Goal: Transaction & Acquisition: Purchase product/service

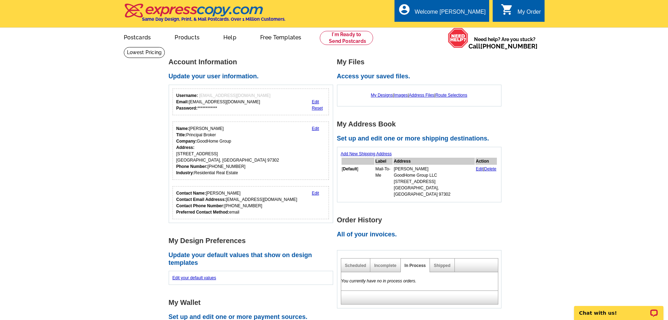
click at [526, 9] on div "My Order" at bounding box center [530, 14] width 24 height 10
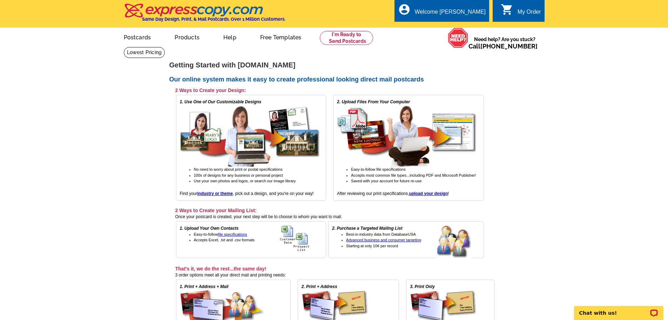
click at [516, 10] on link "0 shopping_cart My Order" at bounding box center [521, 12] width 40 height 9
click at [470, 23] on ul "My Account Logout" at bounding box center [469, 33] width 39 height 30
click at [472, 27] on link "My Account" at bounding box center [468, 27] width 30 height 6
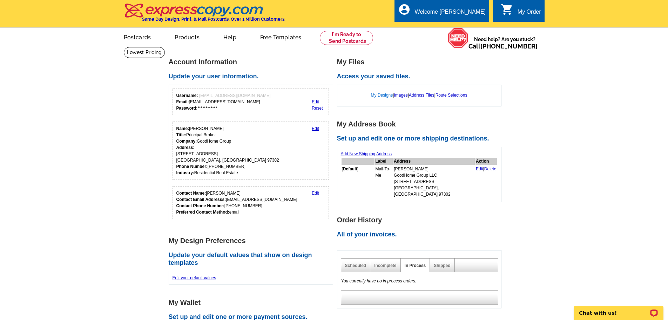
click at [381, 95] on link "My Designs" at bounding box center [382, 95] width 22 height 5
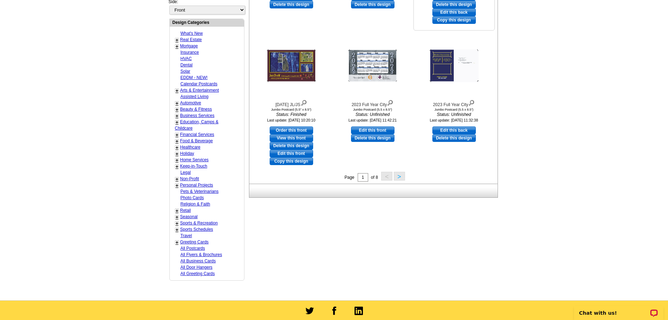
scroll to position [210, 0]
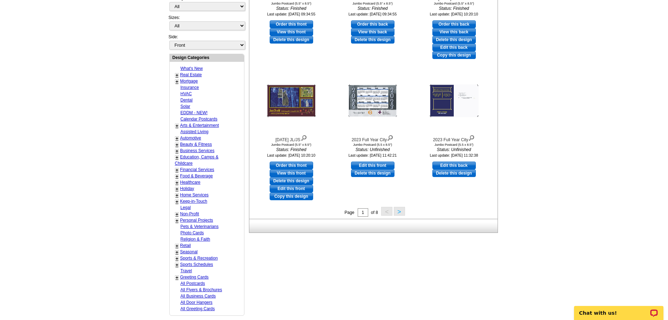
click at [399, 212] on button ">" at bounding box center [399, 211] width 11 height 9
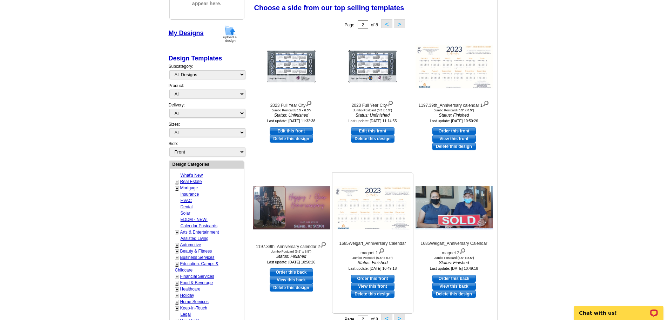
scroll to position [174, 0]
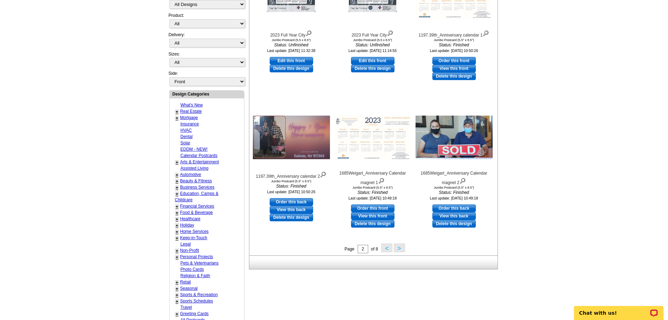
click at [396, 249] on button ">" at bounding box center [399, 247] width 11 height 9
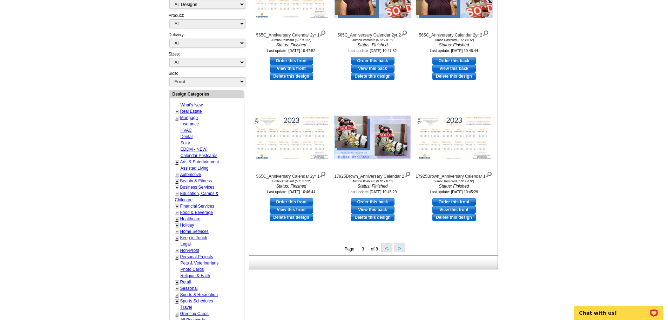
click at [403, 249] on button ">" at bounding box center [399, 247] width 11 height 9
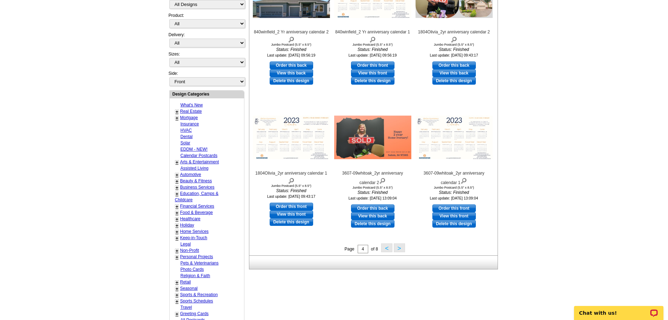
click at [403, 249] on button ">" at bounding box center [399, 247] width 11 height 9
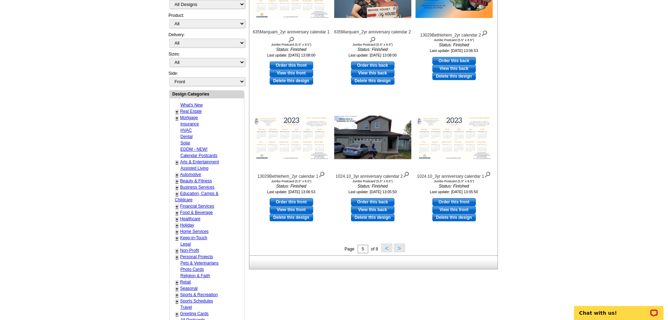
click at [401, 252] on button ">" at bounding box center [399, 247] width 11 height 9
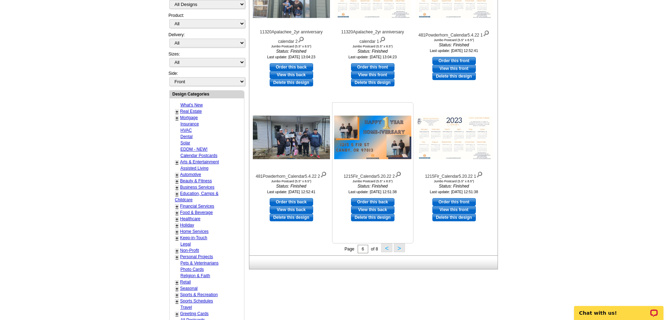
click at [402, 251] on button ">" at bounding box center [399, 247] width 11 height 9
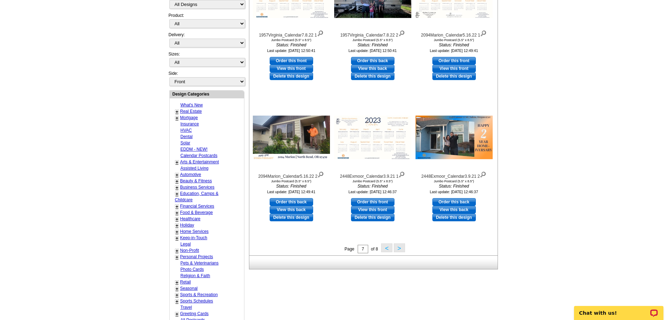
click at [402, 250] on button ">" at bounding box center [399, 247] width 11 height 9
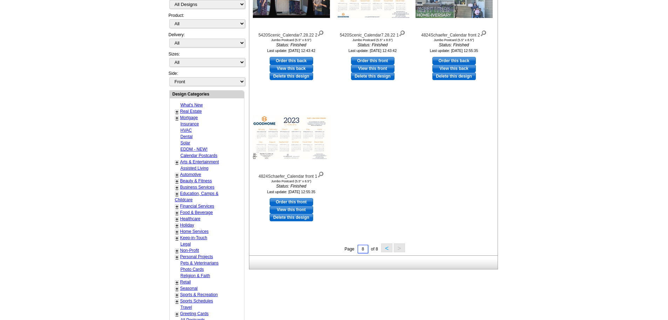
click at [367, 250] on input "8" at bounding box center [363, 249] width 11 height 8
type input "1"
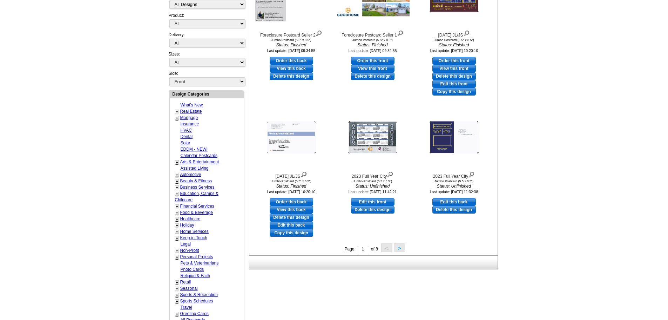
click at [405, 250] on button ">" at bounding box center [399, 247] width 11 height 9
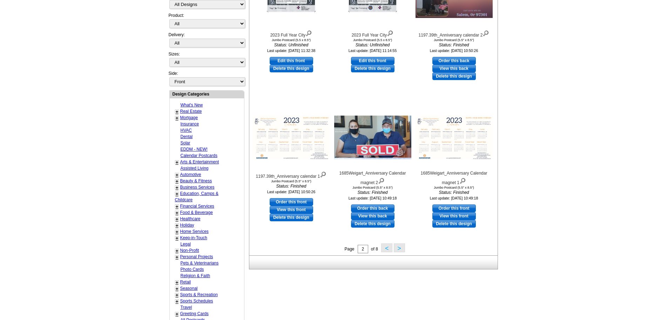
click at [401, 251] on button ">" at bounding box center [399, 247] width 11 height 9
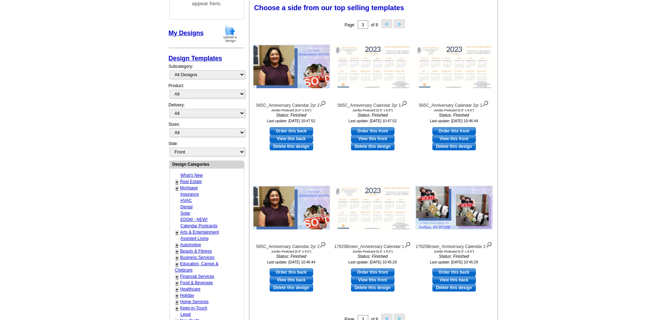
scroll to position [0, 0]
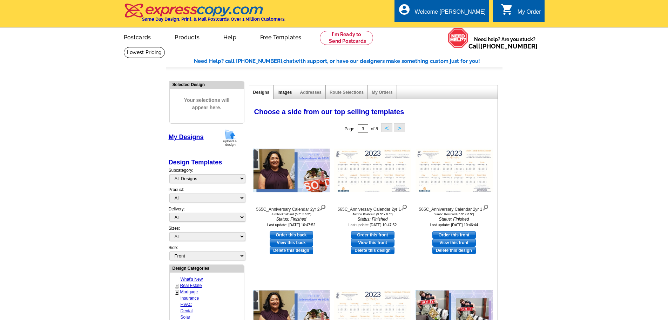
click at [279, 95] on link "Images" at bounding box center [284, 92] width 14 height 5
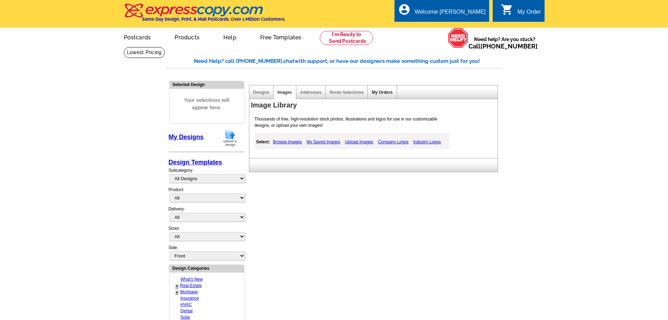
click at [384, 92] on link "My Orders" at bounding box center [382, 92] width 21 height 5
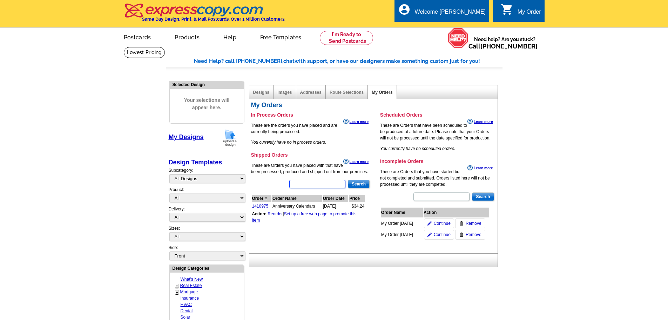
click at [315, 188] on input "text" at bounding box center [317, 184] width 56 height 8
type input "buyers"
click at [355, 188] on input "Search" at bounding box center [359, 184] width 22 height 8
drag, startPoint x: 328, startPoint y: 189, endPoint x: 270, endPoint y: 201, distance: 58.3
click at [270, 201] on div "buyers Search Order # Order Name Order Date Price" at bounding box center [311, 197] width 120 height 36
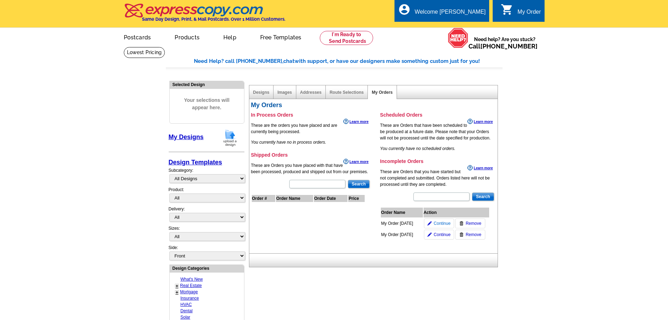
click at [441, 226] on span "Continue" at bounding box center [442, 223] width 17 height 6
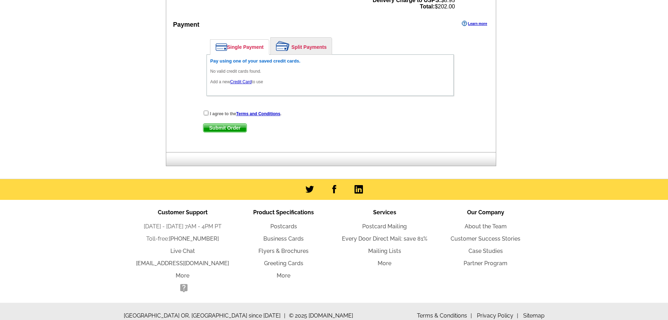
scroll to position [105, 0]
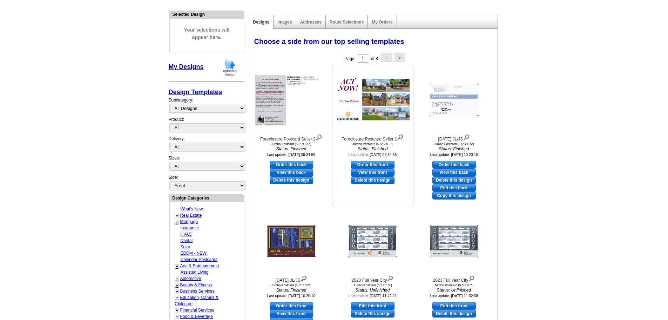
scroll to position [35, 0]
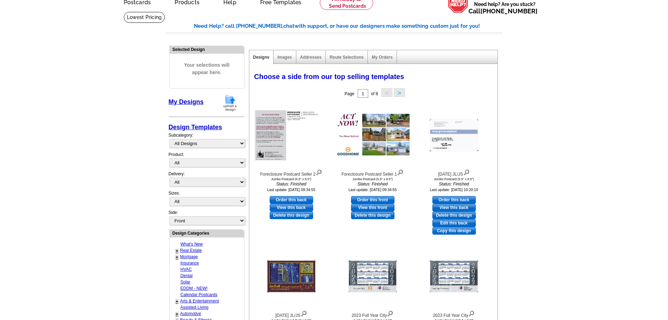
click at [374, 51] on div "My Orders" at bounding box center [382, 57] width 29 height 14
click at [381, 57] on link "My Orders" at bounding box center [382, 57] width 21 height 5
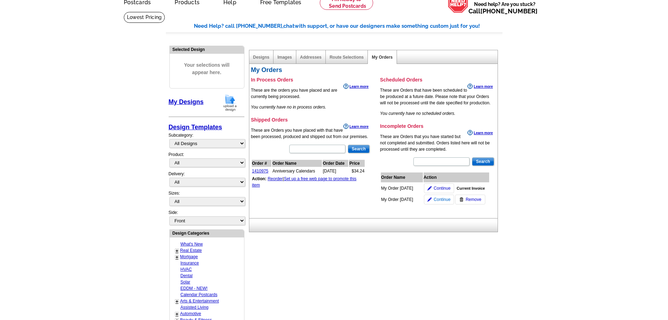
click at [443, 201] on span "Continue" at bounding box center [442, 199] width 17 height 6
click at [444, 198] on span "Continue" at bounding box center [442, 199] width 17 height 6
click at [441, 187] on span "Continue" at bounding box center [442, 188] width 17 height 6
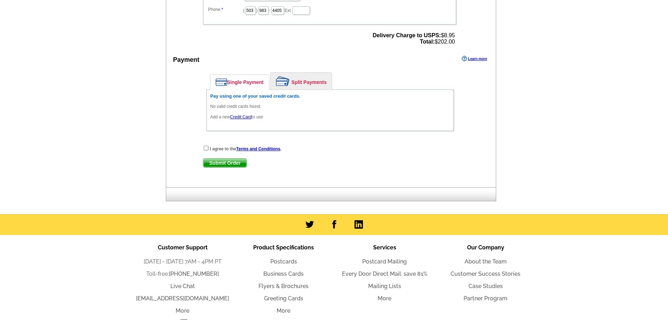
scroll to position [70, 0]
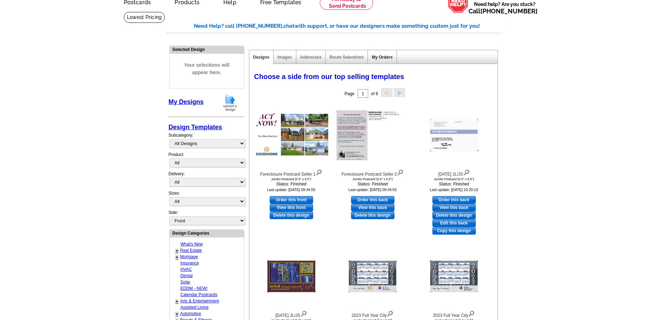
click at [377, 59] on link "My Orders" at bounding box center [382, 57] width 21 height 5
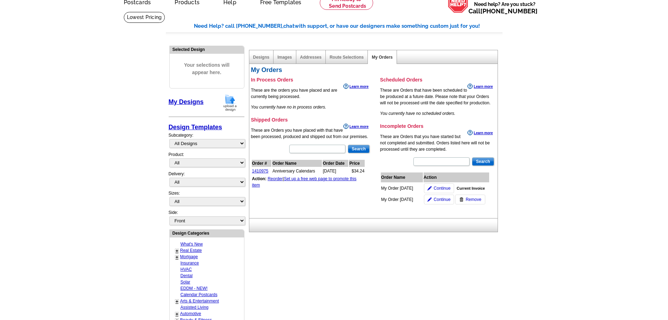
click at [484, 188] on span "Current Invoice" at bounding box center [471, 188] width 28 height 6
click at [448, 198] on span "Continue" at bounding box center [442, 199] width 17 height 6
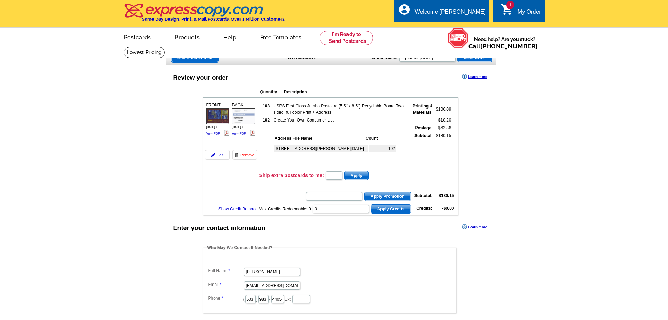
click at [521, 7] on div "1 shopping_cart My Order" at bounding box center [519, 11] width 52 height 22
click at [522, 12] on div "My Order" at bounding box center [530, 14] width 24 height 10
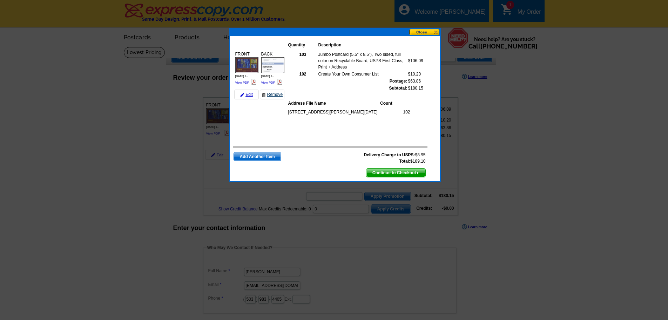
click at [273, 99] on link "Remove" at bounding box center [272, 94] width 25 height 10
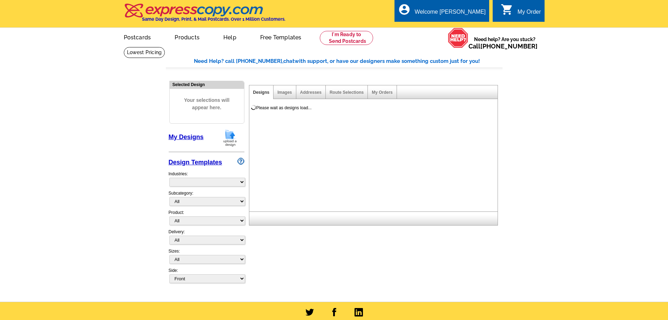
select select "785"
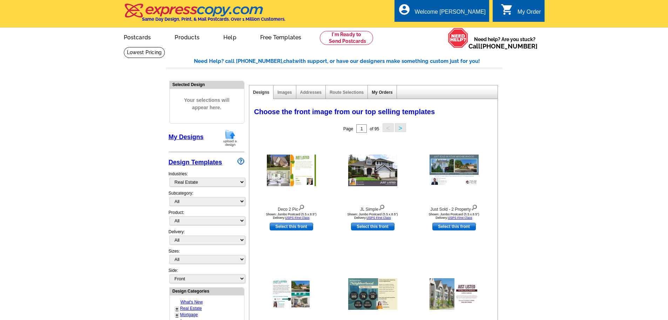
click at [379, 93] on link "My Orders" at bounding box center [382, 92] width 21 height 5
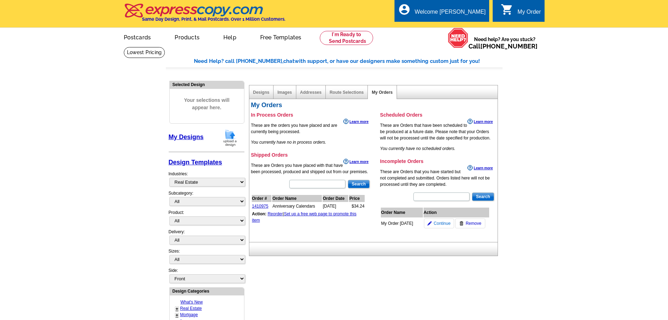
click at [443, 225] on span "Continue" at bounding box center [442, 223] width 17 height 6
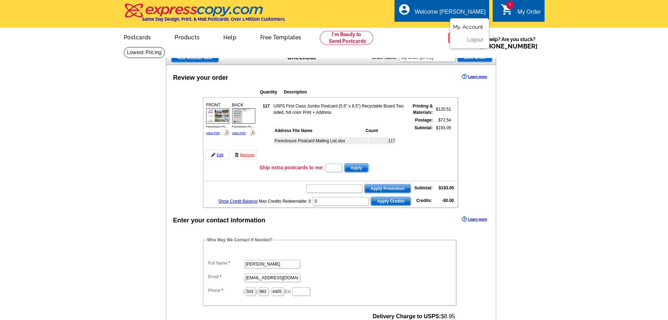
click at [471, 27] on link "My Account" at bounding box center [468, 27] width 30 height 6
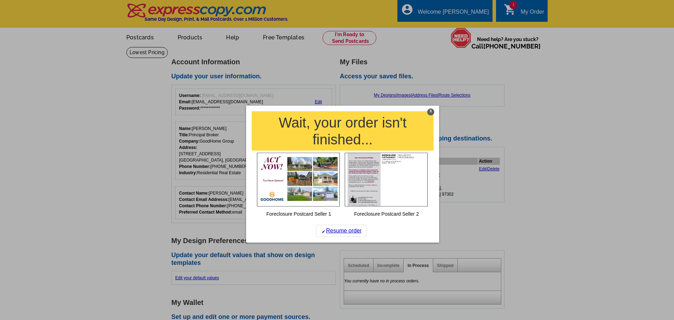
click at [432, 114] on div "X" at bounding box center [430, 111] width 7 height 7
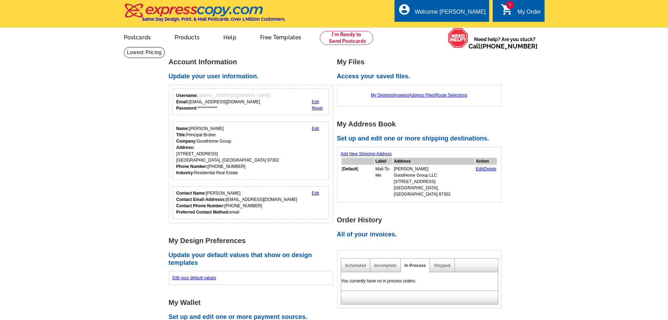
click at [523, 9] on div "My Order" at bounding box center [530, 14] width 24 height 10
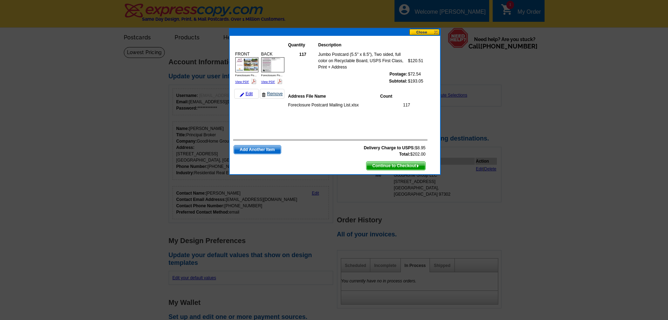
click at [273, 99] on link "Remove" at bounding box center [272, 94] width 25 height 10
click at [369, 24] on div at bounding box center [334, 160] width 668 height 320
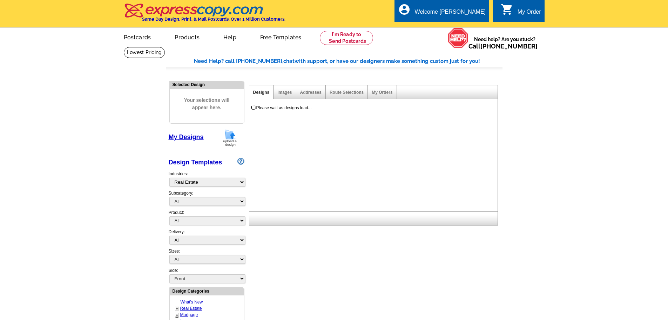
select select "785"
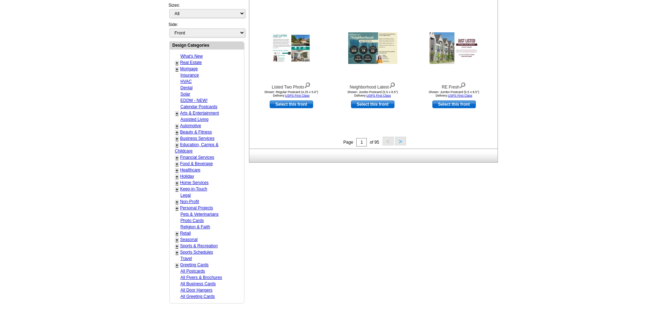
scroll to position [35, 0]
